Goal: Task Accomplishment & Management: Manage account settings

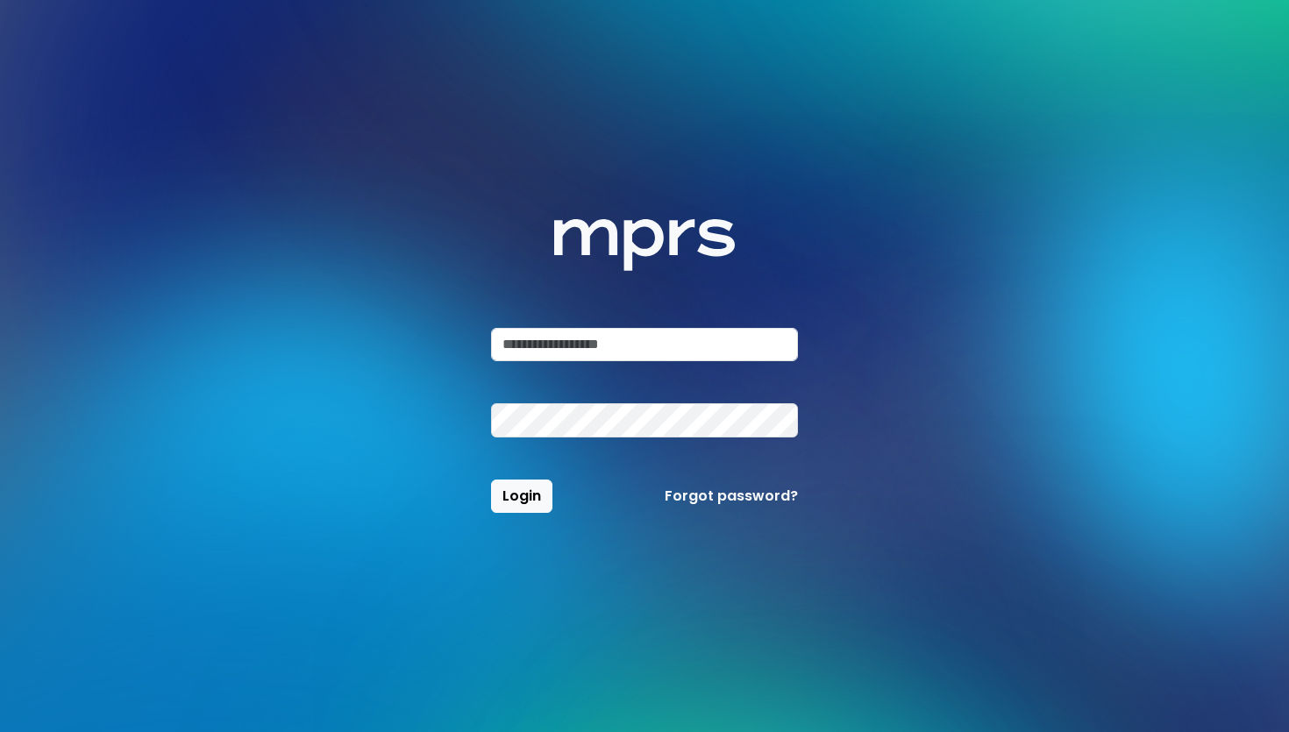
click at [587, 355] on input "email" at bounding box center [644, 344] width 307 height 33
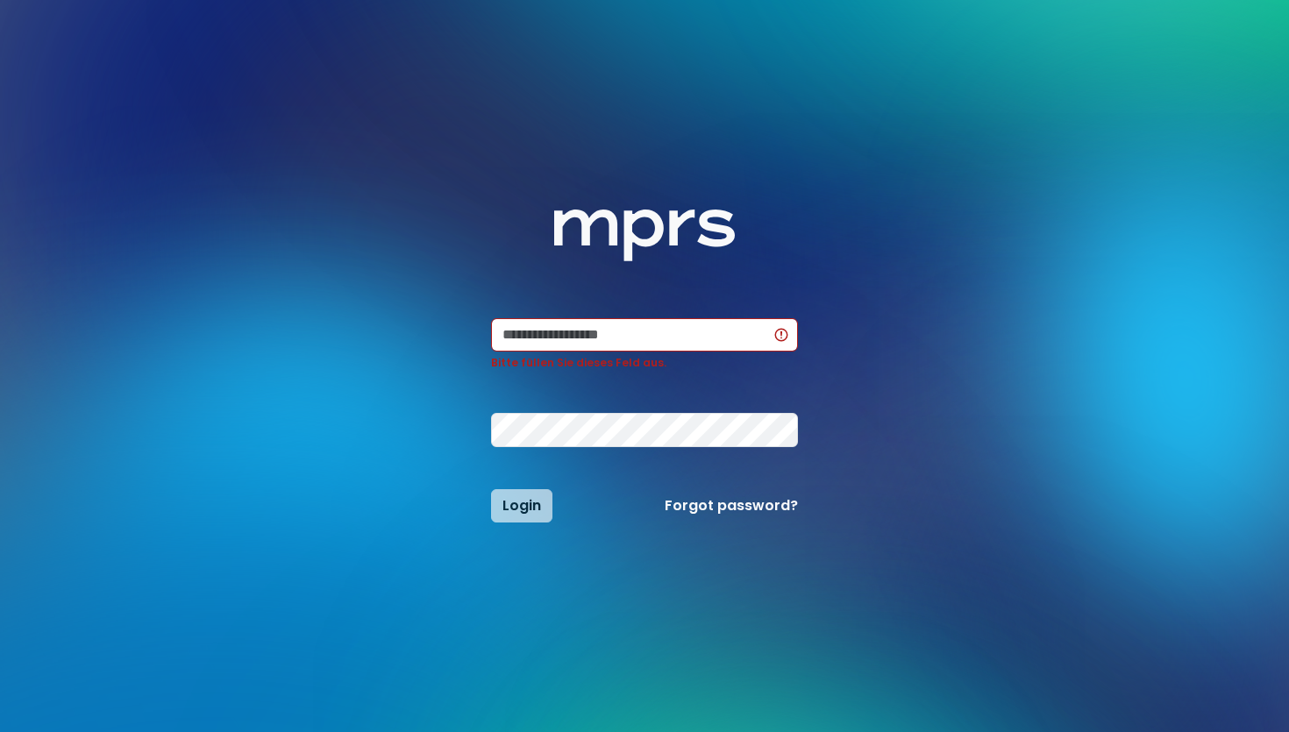
click at [753, 492] on div "Login Forgot password?" at bounding box center [644, 505] width 328 height 33
click at [743, 522] on div "MPRS Logo Bitte füllen Sie dieses Feld aus. Login Forgot password?" at bounding box center [644, 366] width 1136 height 732
click at [743, 512] on link "Forgot password?" at bounding box center [730, 505] width 133 height 21
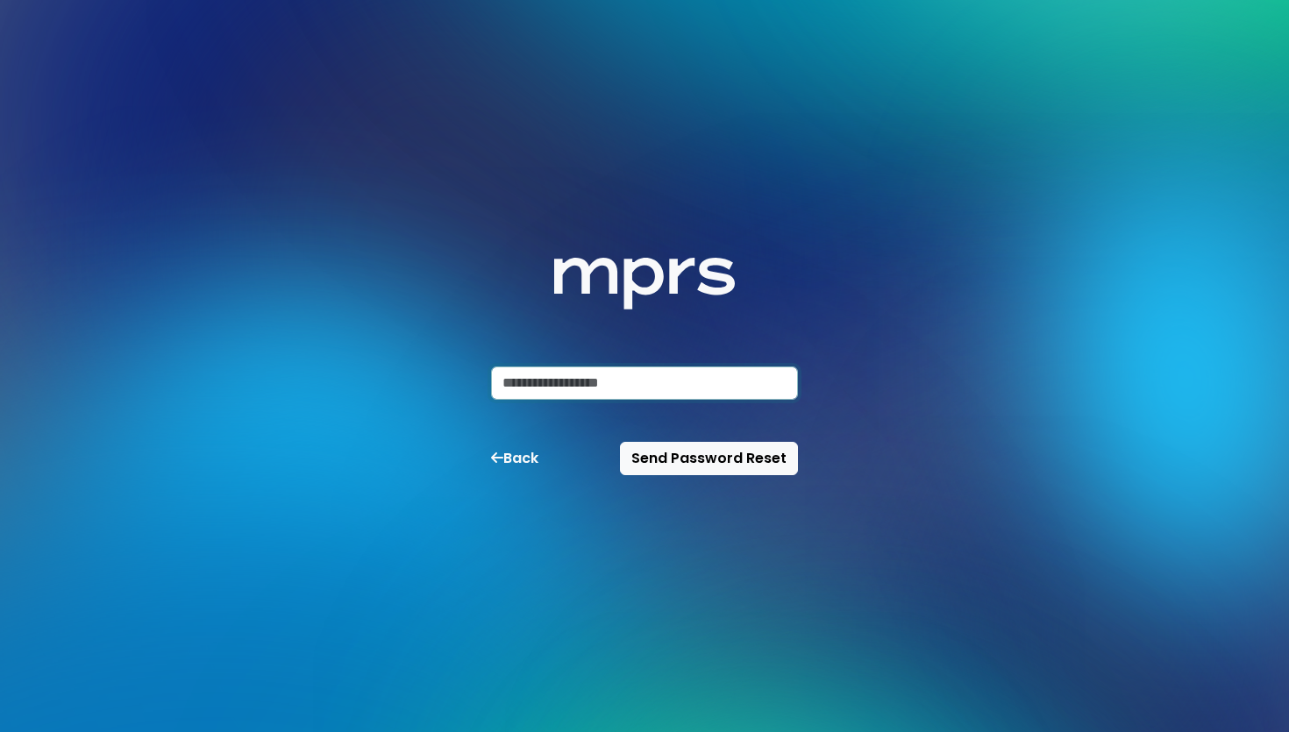
click at [710, 391] on input "email" at bounding box center [644, 382] width 307 height 33
type input "**********"
click at [620, 442] on button "Send Password Reset" at bounding box center [709, 458] width 178 height 33
